Goal: Information Seeking & Learning: Stay updated

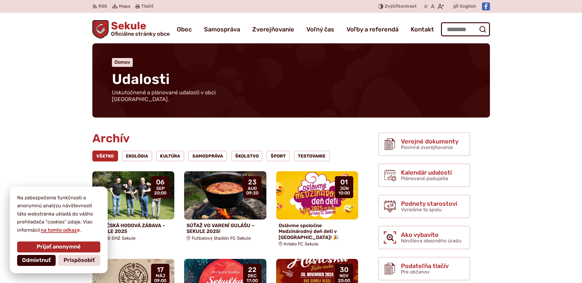
click at [44, 260] on span "Odmietnuť" at bounding box center [36, 260] width 29 height 7
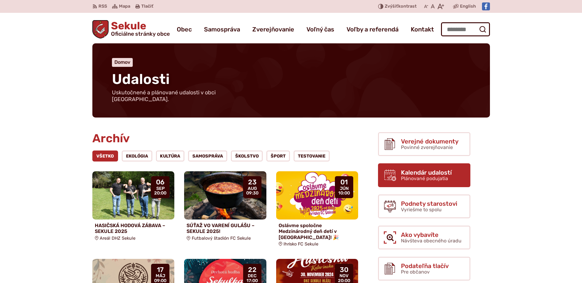
click at [413, 176] on span "Plánované podujatia" at bounding box center [424, 179] width 47 height 6
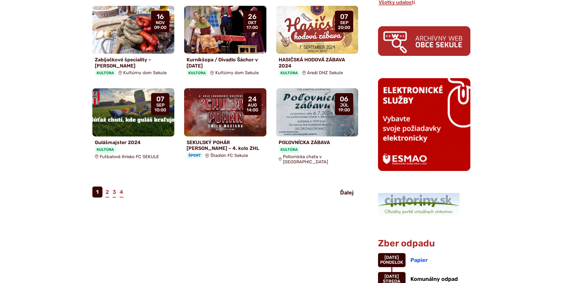
scroll to position [374, 0]
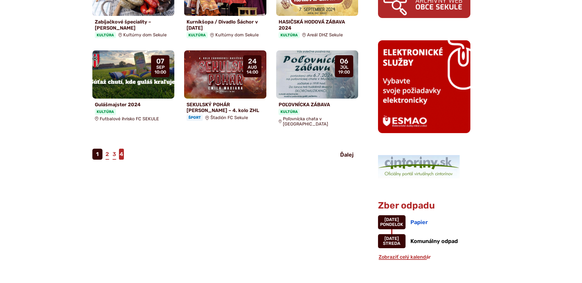
click at [121, 149] on link "4" at bounding box center [121, 154] width 5 height 11
